Goal: Transaction & Acquisition: Purchase product/service

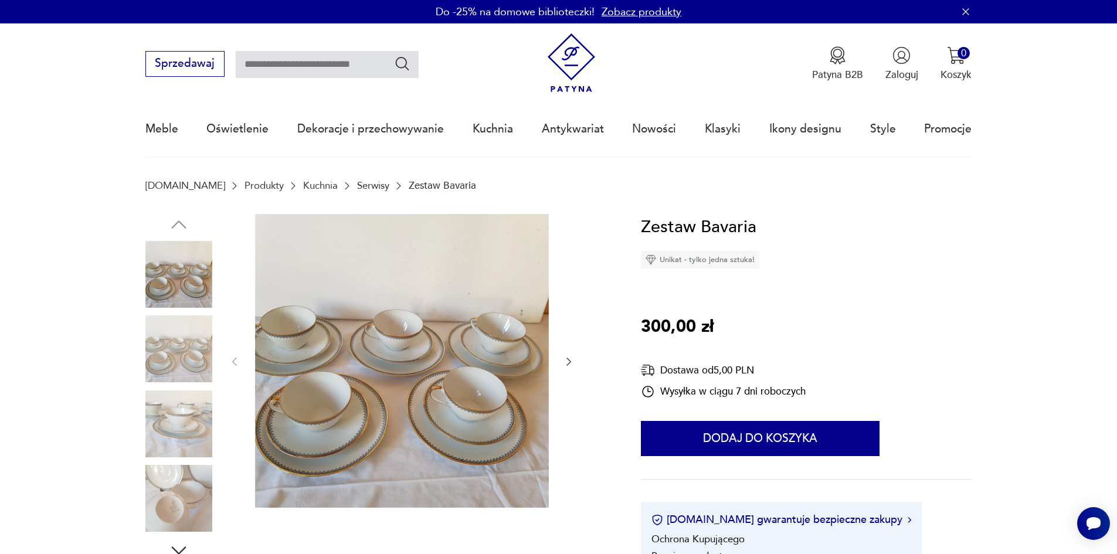
click at [564, 361] on icon "button" at bounding box center [569, 362] width 12 height 12
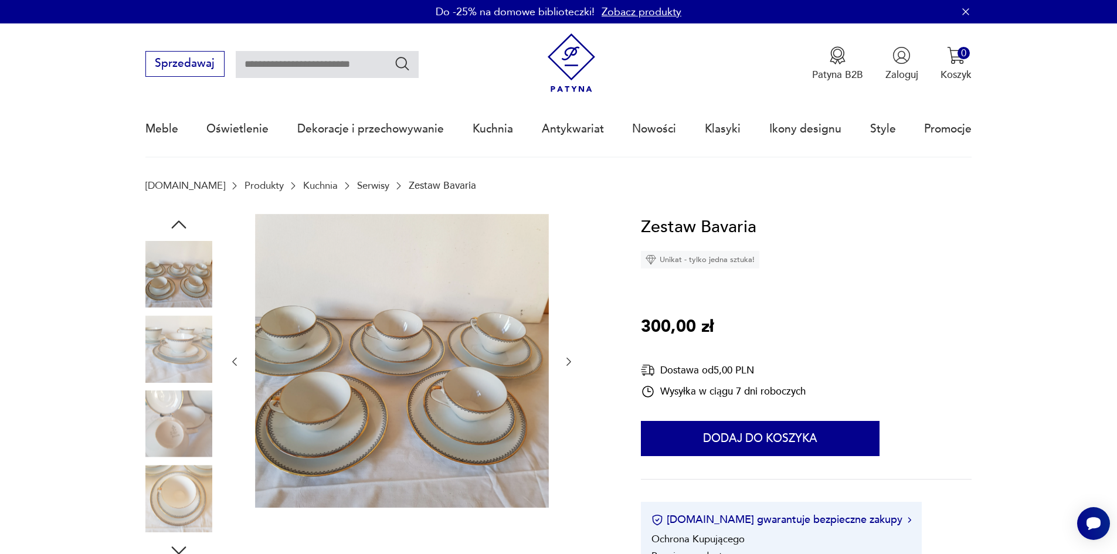
click at [564, 361] on icon "button" at bounding box center [569, 362] width 12 height 12
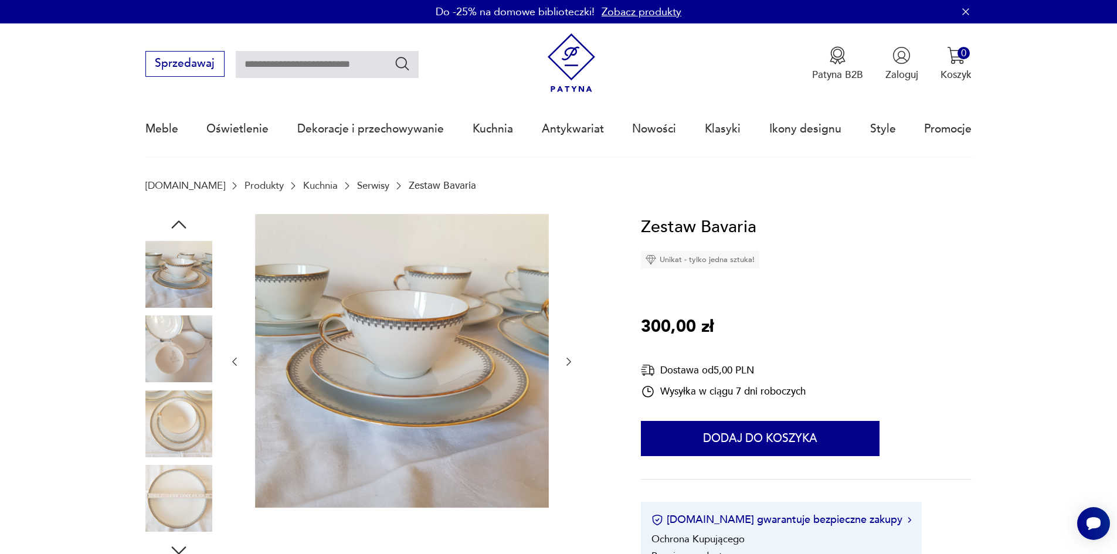
click at [564, 361] on icon "button" at bounding box center [569, 362] width 12 height 12
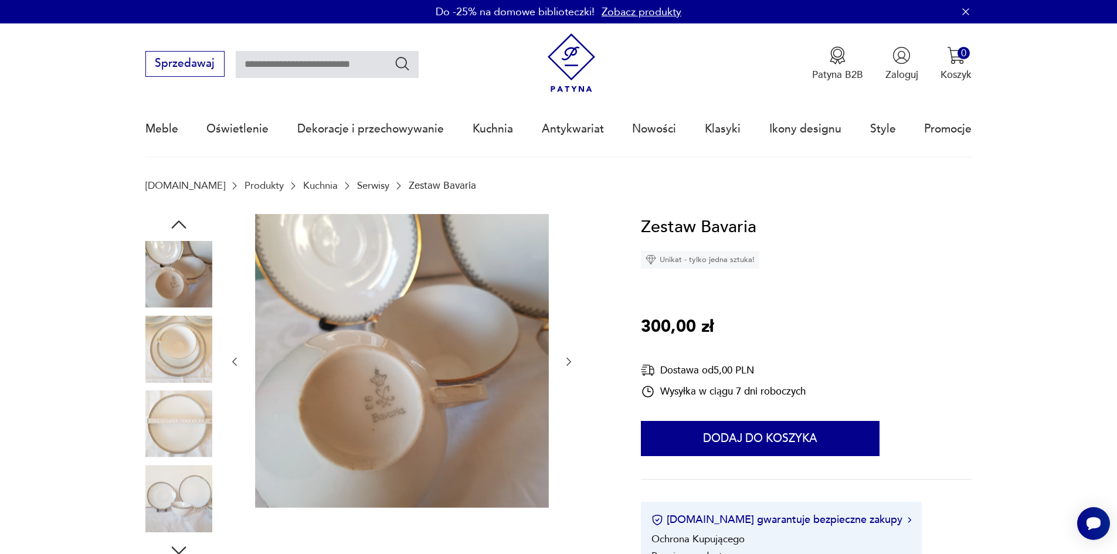
click at [564, 361] on icon "button" at bounding box center [569, 362] width 12 height 12
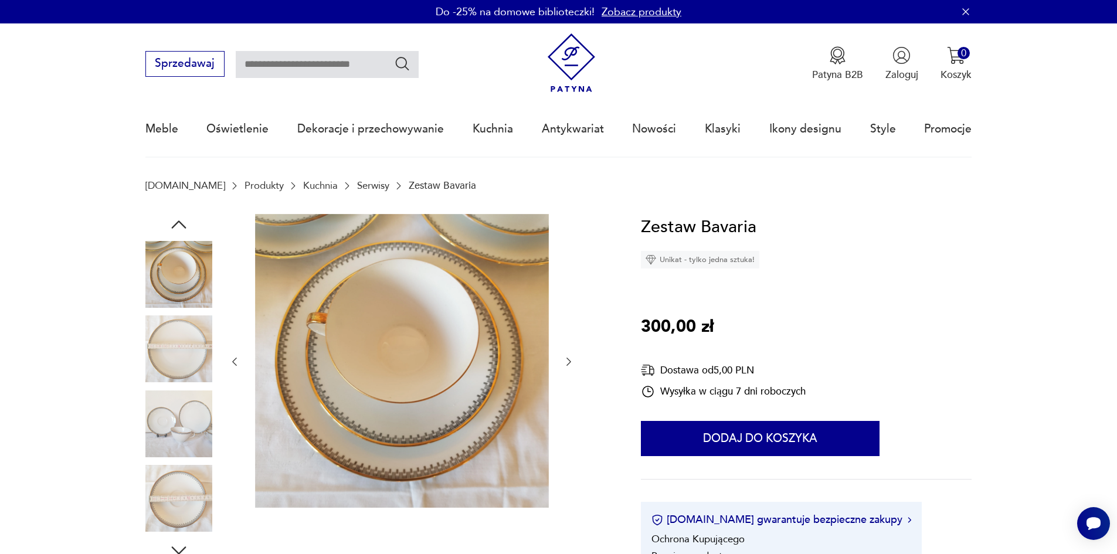
click at [229, 363] on icon "button" at bounding box center [235, 362] width 12 height 12
